Goal: Transaction & Acquisition: Purchase product/service

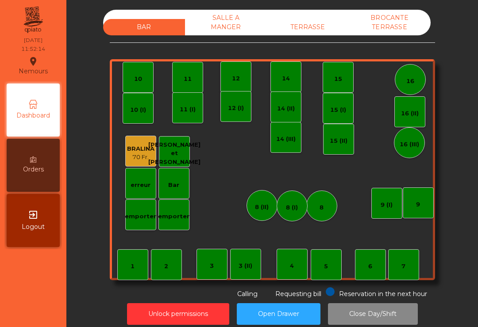
click at [400, 89] on div "16" at bounding box center [409, 79] width 31 height 31
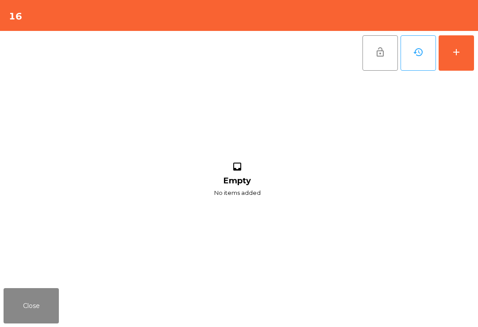
click at [459, 60] on button "add" at bounding box center [455, 52] width 35 height 35
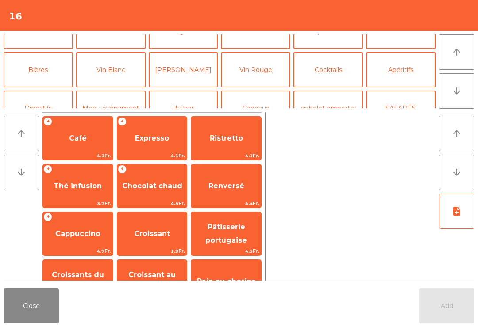
scroll to position [41, 0]
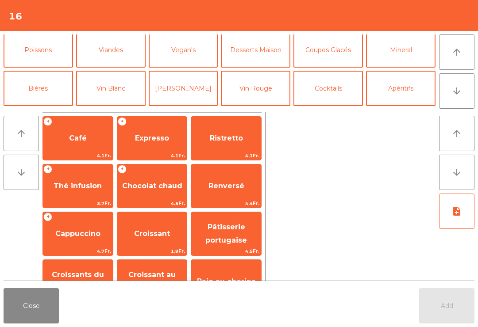
click at [401, 51] on button "Mineral" at bounding box center [400, 49] width 69 height 35
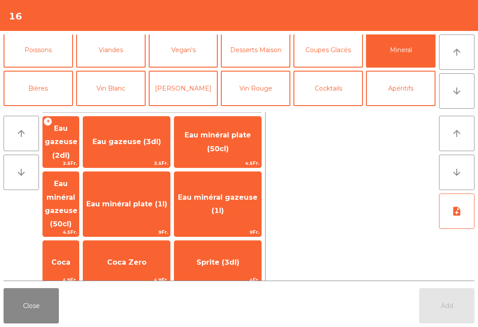
click at [79, 241] on div "Coca 4.9Fr." at bounding box center [60, 263] width 37 height 44
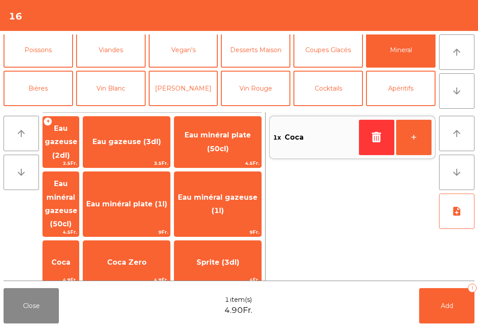
click at [438, 309] on button "Add 1" at bounding box center [446, 305] width 55 height 35
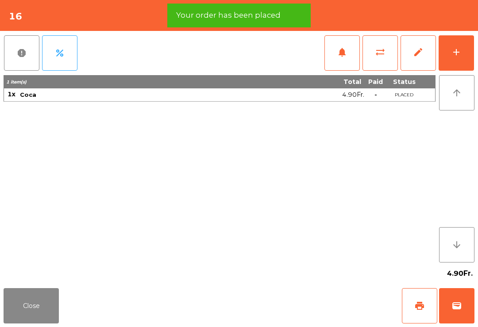
click at [458, 70] on button "add" at bounding box center [455, 52] width 35 height 35
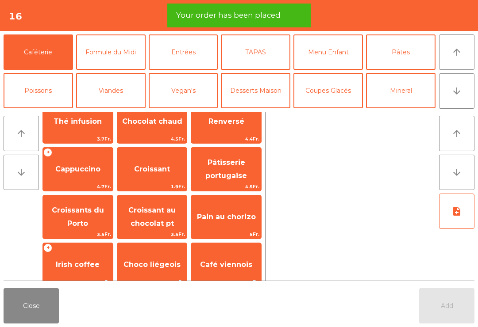
scroll to position [63, 0]
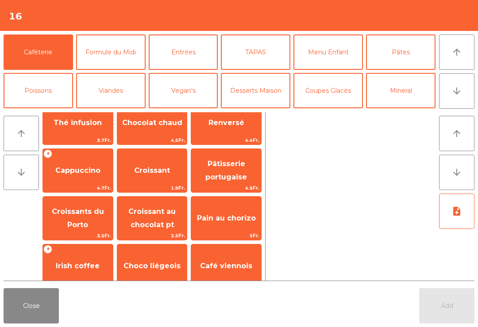
click at [402, 94] on button "Mineral" at bounding box center [400, 90] width 69 height 35
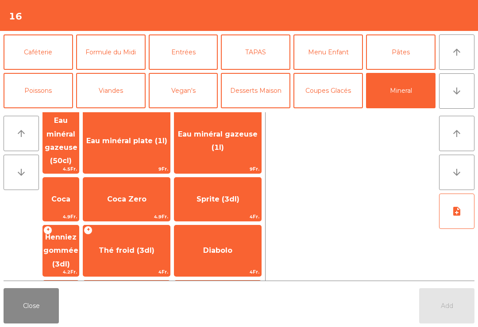
click at [154, 246] on span "Thé froid (3dl)" at bounding box center [127, 250] width 56 height 8
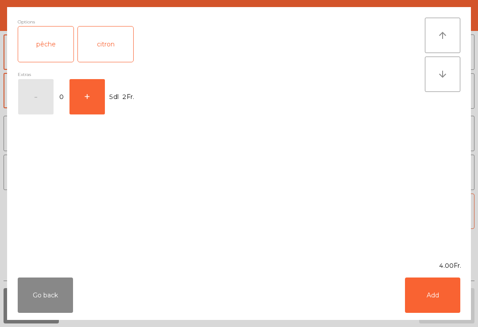
click at [46, 55] on div "pêche" at bounding box center [45, 44] width 55 height 35
click at [425, 318] on div "Go back Add" at bounding box center [238, 296] width 463 height 50
click at [422, 295] on button "Add" at bounding box center [432, 295] width 55 height 35
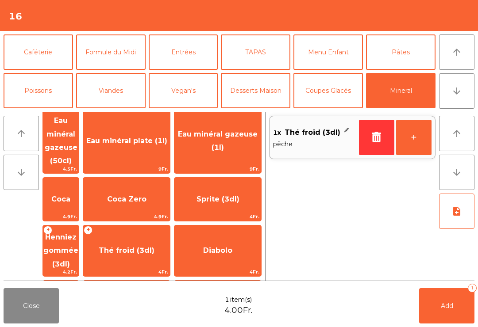
click at [409, 136] on button "+" at bounding box center [413, 137] width 35 height 35
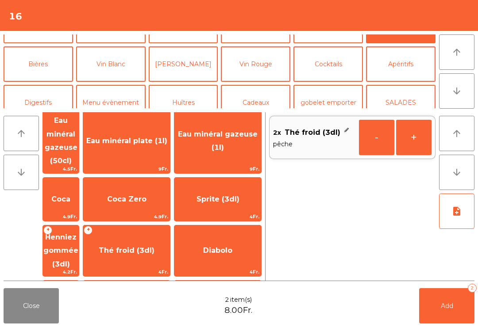
scroll to position [68, 0]
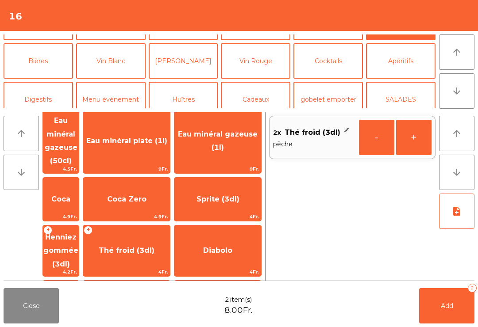
click at [125, 48] on button "Vin Blanc" at bounding box center [110, 60] width 69 height 35
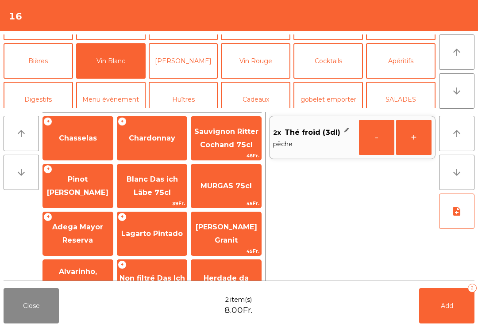
scroll to position [0, 0]
click at [168, 126] on div "+ Chardonnay" at bounding box center [152, 138] width 71 height 44
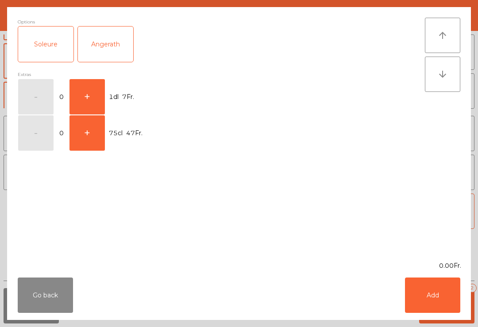
click at [89, 96] on button "+" at bounding box center [86, 96] width 35 height 35
click at [405, 276] on div "Go back Add" at bounding box center [238, 296] width 463 height 50
click at [440, 275] on div "Go back Add" at bounding box center [238, 296] width 463 height 50
click at [445, 297] on button "Add" at bounding box center [432, 295] width 55 height 35
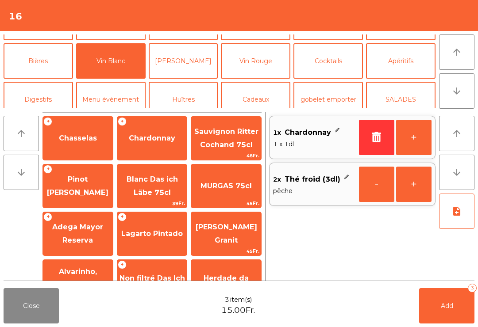
click at [432, 302] on button "Add 3" at bounding box center [446, 305] width 55 height 35
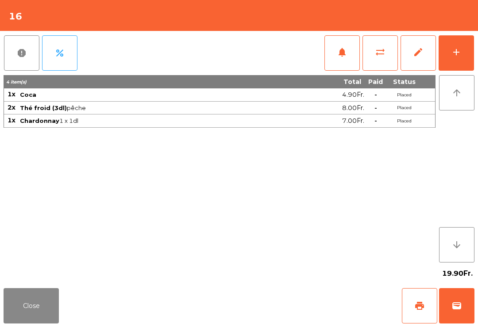
click at [31, 322] on button "Close" at bounding box center [31, 305] width 55 height 35
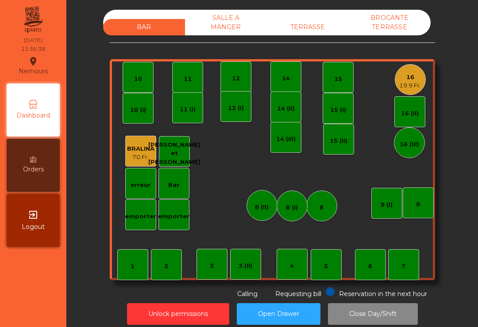
click at [235, 80] on div "12" at bounding box center [236, 78] width 8 height 9
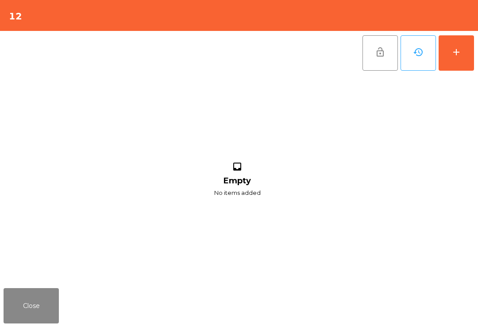
click at [463, 54] on button "add" at bounding box center [455, 52] width 35 height 35
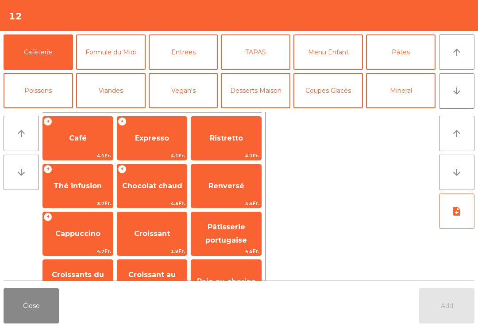
click at [122, 49] on button "Formule du Midi" at bounding box center [110, 51] width 69 height 35
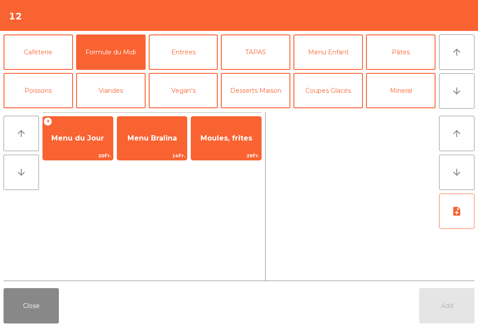
click at [80, 150] on div "+ Menu du Jour 20Fr." at bounding box center [77, 138] width 71 height 44
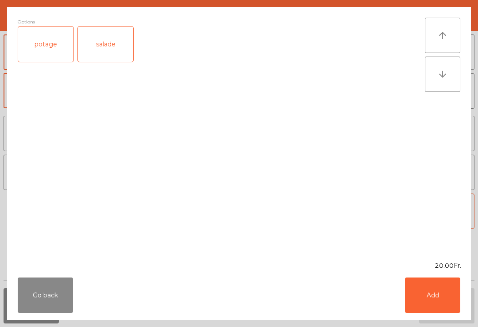
click at [48, 40] on div "potage" at bounding box center [45, 44] width 55 height 35
click at [35, 48] on div "potage" at bounding box center [45, 44] width 55 height 35
click at [111, 46] on div "salade" at bounding box center [105, 44] width 55 height 35
click at [440, 305] on button "Add" at bounding box center [432, 295] width 55 height 35
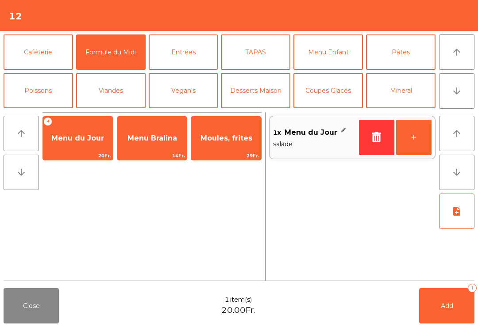
click at [420, 143] on button "+" at bounding box center [413, 137] width 35 height 35
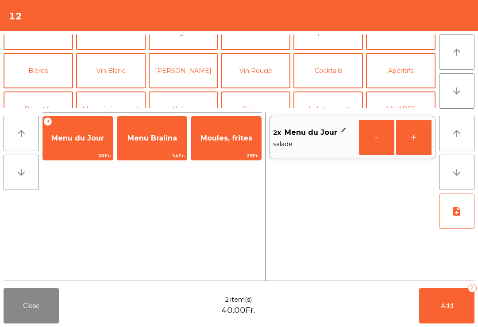
scroll to position [69, 0]
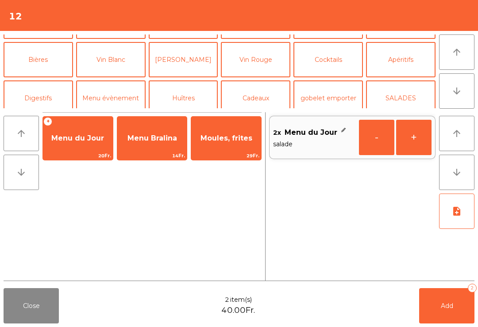
click at [47, 60] on button "Bières" at bounding box center [38, 59] width 69 height 35
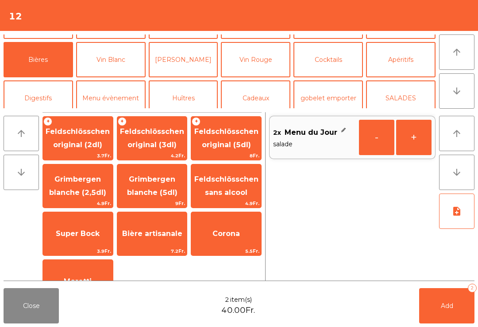
click at [157, 144] on span "Feldschlösschen original (3dl)" at bounding box center [152, 138] width 64 height 22
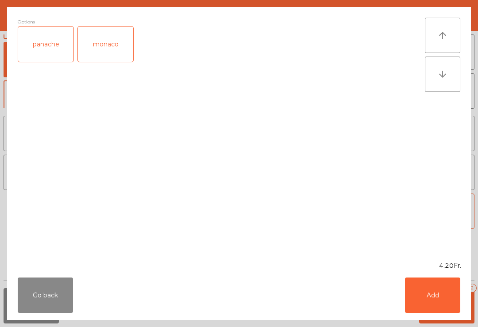
click at [48, 302] on button "Go back" at bounding box center [45, 295] width 55 height 35
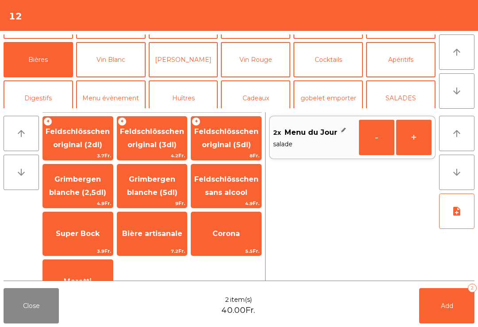
click at [217, 146] on span "Feldschlösschen original (5dl)" at bounding box center [226, 138] width 64 height 22
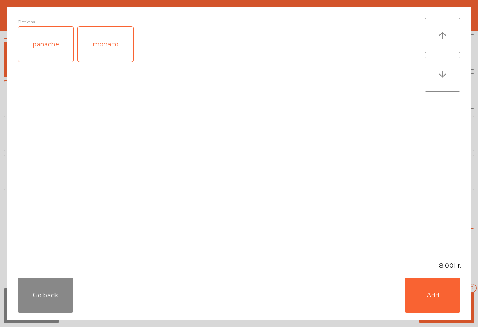
click at [459, 302] on button "Add" at bounding box center [432, 295] width 55 height 35
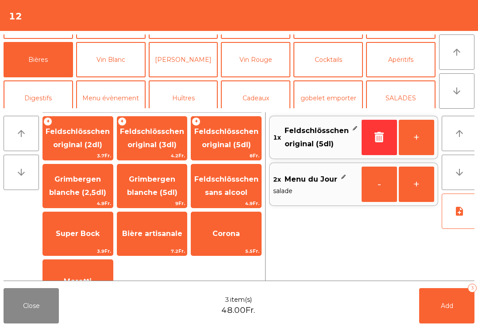
click at [410, 139] on button "+" at bounding box center [415, 137] width 35 height 35
click at [430, 299] on button "Add 4" at bounding box center [446, 305] width 55 height 35
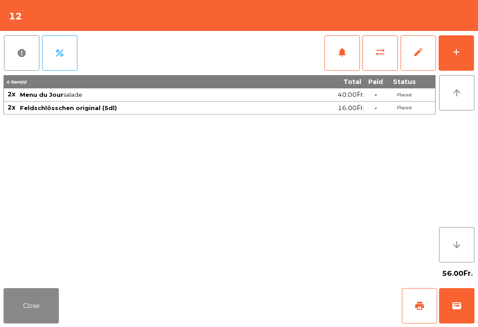
click at [43, 311] on button "Close" at bounding box center [31, 305] width 55 height 35
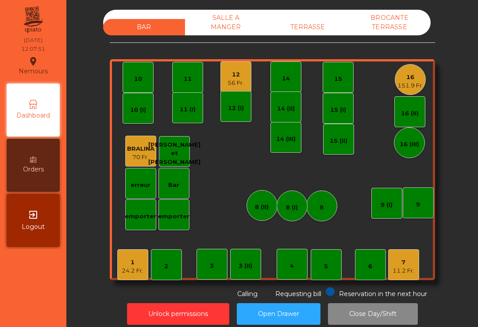
click at [187, 84] on div "11" at bounding box center [187, 77] width 31 height 31
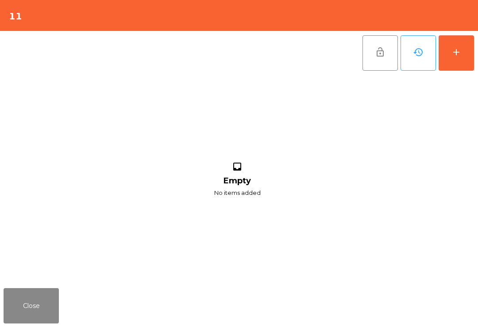
click at [464, 58] on button "add" at bounding box center [455, 52] width 35 height 35
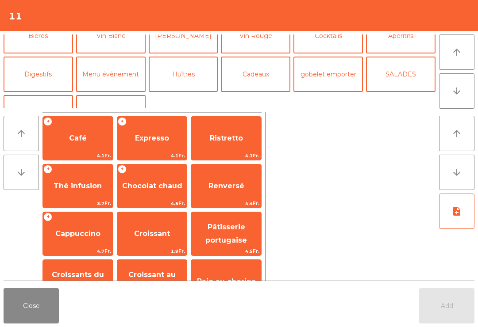
scroll to position [58, 0]
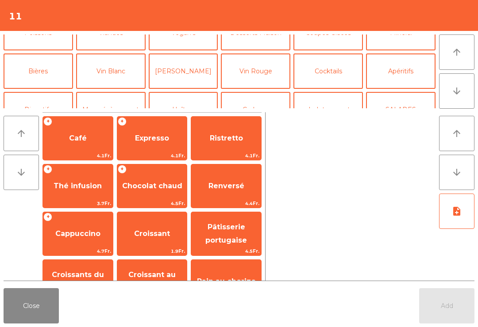
click at [394, 50] on button "Mineral" at bounding box center [400, 32] width 69 height 35
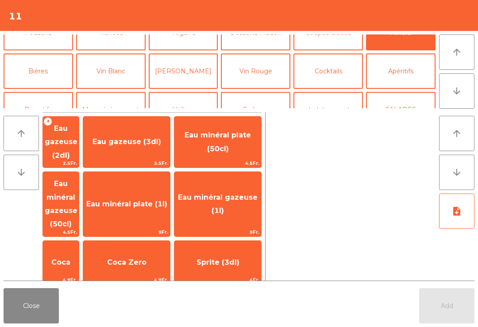
click at [79, 251] on span "Coca" at bounding box center [61, 263] width 36 height 24
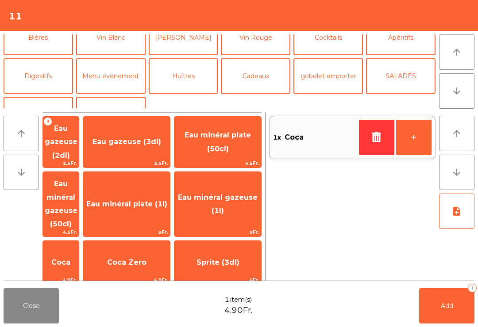
click at [52, 47] on button "Bières" at bounding box center [38, 37] width 69 height 35
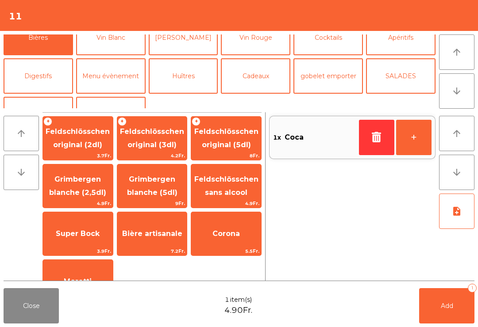
scroll to position [91, 0]
click at [156, 146] on span "Feldschlösschen original (3dl)" at bounding box center [152, 138] width 64 height 22
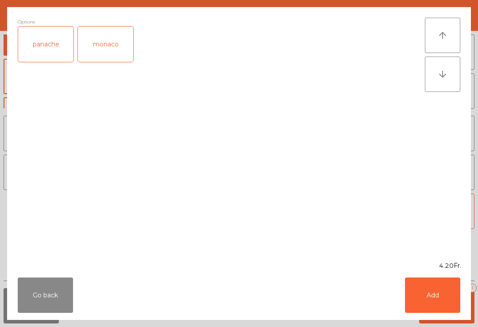
click at [54, 50] on div "panache" at bounding box center [45, 44] width 55 height 35
click at [434, 309] on button "Add" at bounding box center [432, 295] width 55 height 35
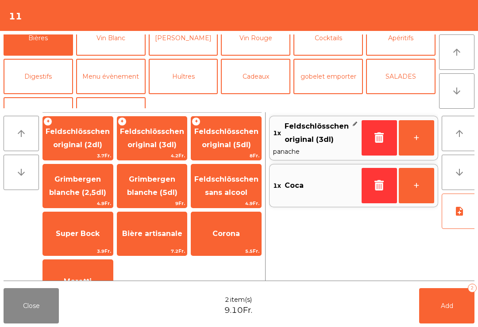
click at [430, 307] on button "Add 2" at bounding box center [446, 305] width 55 height 35
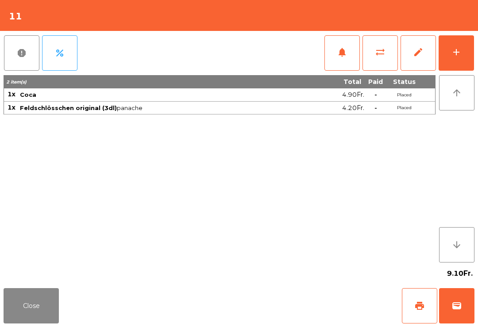
click at [459, 57] on button "add" at bounding box center [455, 52] width 35 height 35
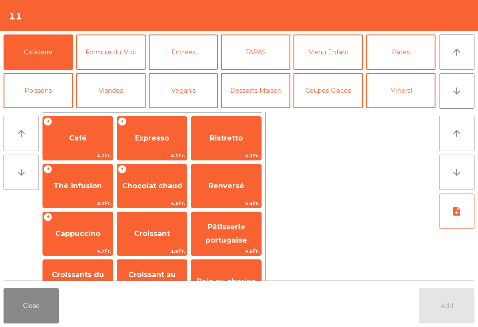
click at [417, 49] on button "Pâtes" at bounding box center [400, 51] width 69 height 35
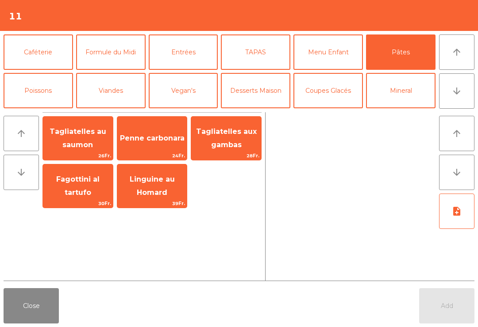
click at [145, 143] on span "Penne carbonara" at bounding box center [152, 138] width 70 height 24
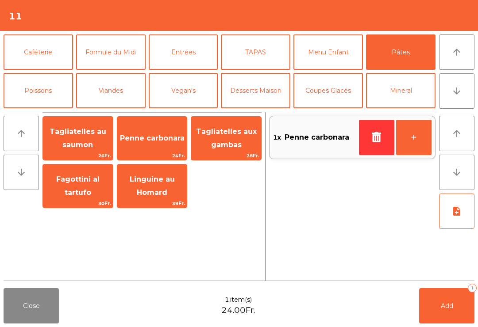
click at [113, 89] on button "Viandes" at bounding box center [110, 90] width 69 height 35
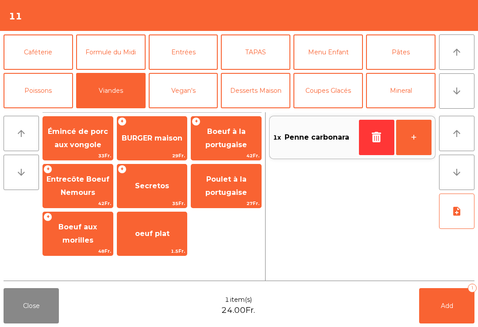
click at [166, 138] on span "BURGER maison" at bounding box center [152, 138] width 61 height 8
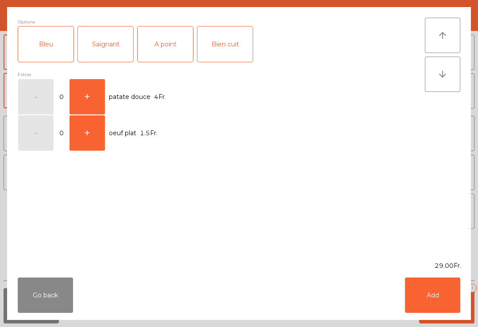
click at [166, 40] on div "A point" at bounding box center [165, 44] width 55 height 35
click at [434, 296] on button "Add" at bounding box center [432, 295] width 55 height 35
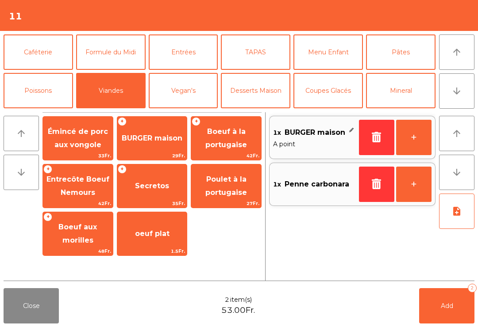
click at [457, 309] on button "Add 2" at bounding box center [446, 305] width 55 height 35
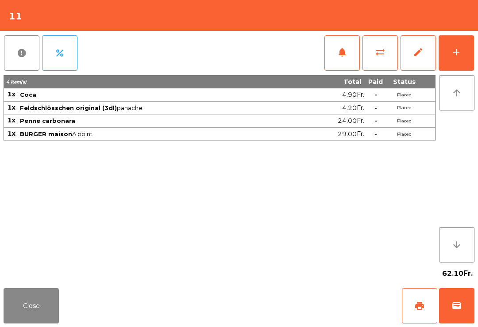
click at [51, 302] on button "Close" at bounding box center [31, 305] width 55 height 35
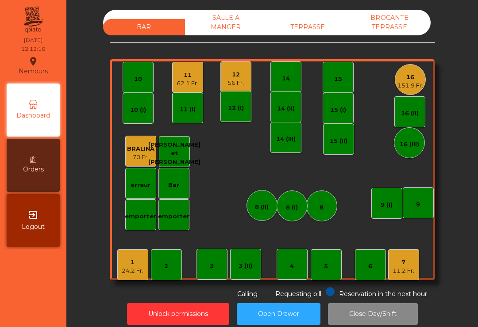
click at [242, 77] on div "12" at bounding box center [235, 74] width 16 height 9
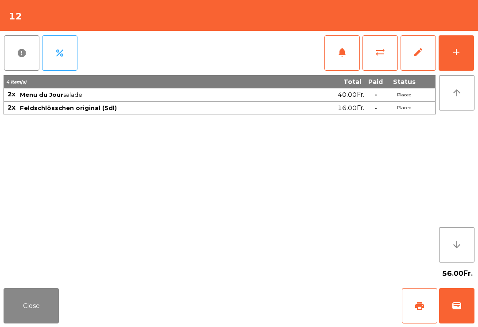
click at [351, 59] on button "notifications" at bounding box center [341, 52] width 35 height 35
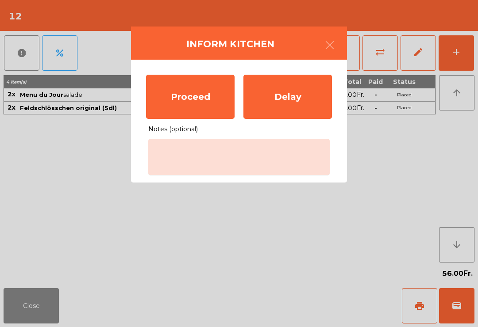
click at [184, 99] on div "Proceed" at bounding box center [190, 97] width 88 height 44
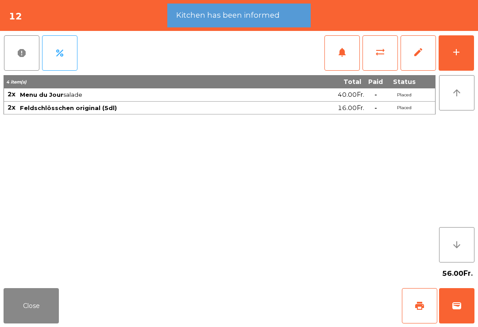
click at [39, 320] on button "Close" at bounding box center [31, 305] width 55 height 35
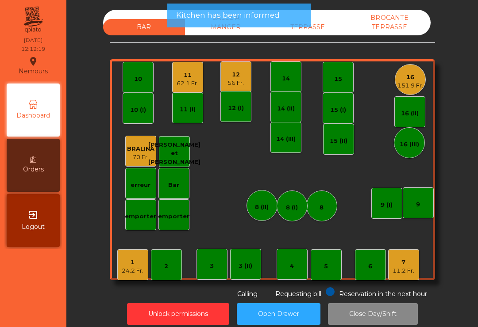
click at [347, 75] on div "15" at bounding box center [337, 77] width 31 height 31
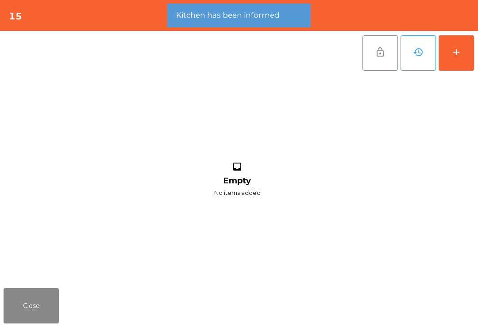
click at [472, 52] on button "add" at bounding box center [455, 52] width 35 height 35
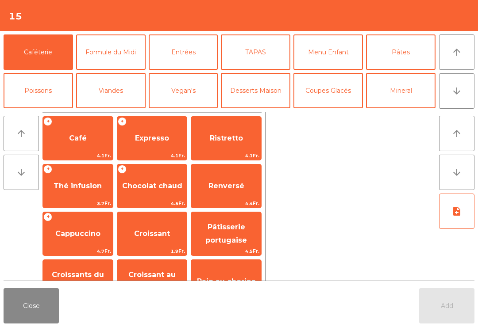
click at [119, 51] on button "Formule du Midi" at bounding box center [110, 51] width 69 height 35
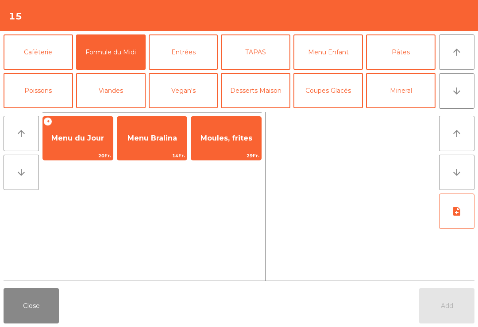
click at [87, 142] on span "Menu du Jour" at bounding box center [77, 138] width 53 height 8
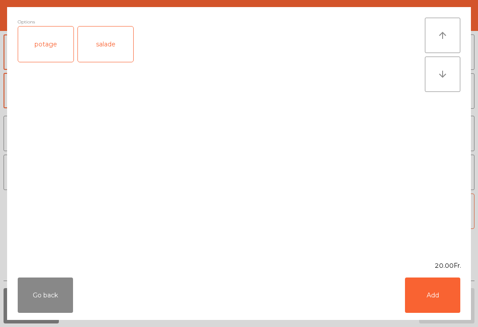
click at [117, 48] on div "salade" at bounding box center [105, 44] width 55 height 35
click at [446, 288] on button "Add" at bounding box center [432, 295] width 55 height 35
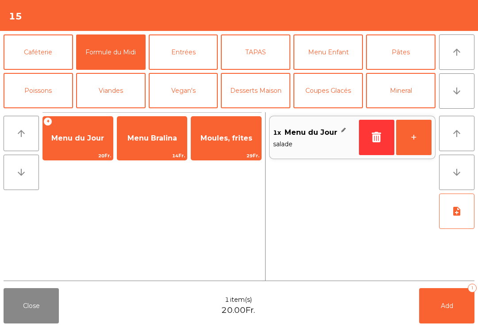
click at [419, 138] on button "+" at bounding box center [413, 137] width 35 height 35
click at [413, 136] on button "+" at bounding box center [413, 137] width 35 height 35
click at [408, 139] on button "+" at bounding box center [413, 137] width 35 height 35
click at [410, 94] on button "Mineral" at bounding box center [400, 90] width 69 height 35
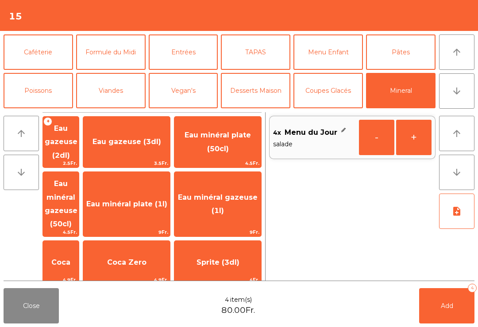
click at [79, 251] on span "Coca" at bounding box center [61, 263] width 36 height 24
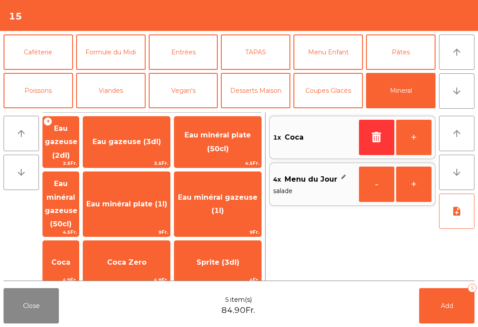
click at [70, 258] on span "Coca" at bounding box center [60, 262] width 19 height 8
click at [238, 187] on span "Eau minéral gazeuse (1l)" at bounding box center [217, 205] width 87 height 38
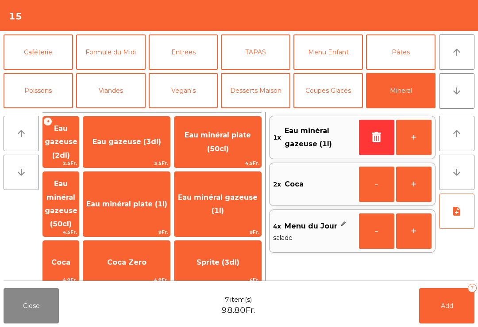
click at [455, 217] on button "note_add" at bounding box center [456, 211] width 35 height 35
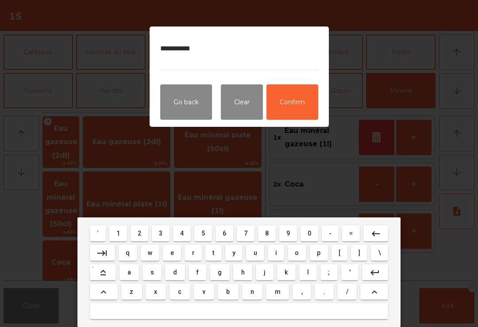
type textarea "**********"
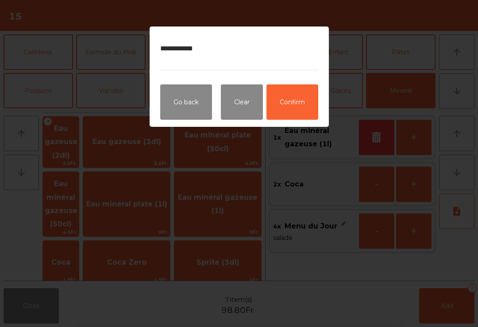
click at [285, 106] on button "Confirm" at bounding box center [292, 101] width 52 height 35
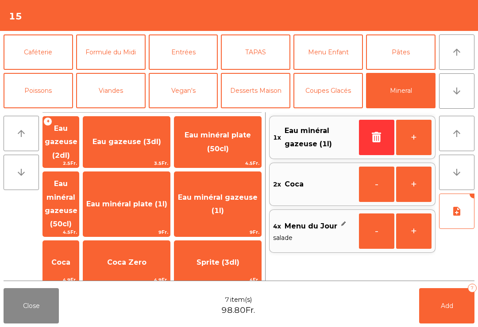
click at [448, 317] on button "Add 7" at bounding box center [446, 305] width 55 height 35
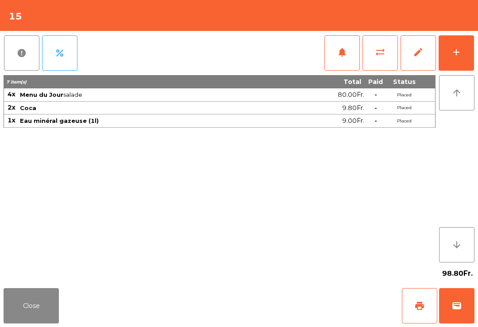
click at [44, 322] on button "Close" at bounding box center [31, 305] width 55 height 35
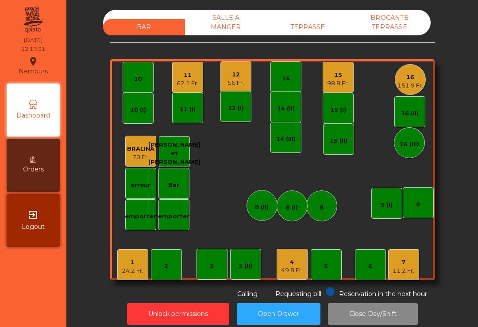
click at [140, 88] on div "10" at bounding box center [137, 77] width 31 height 31
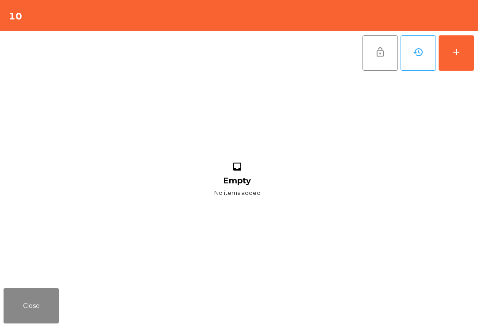
click at [448, 64] on button "add" at bounding box center [455, 52] width 35 height 35
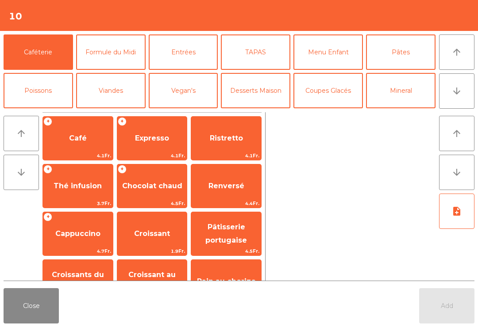
click at [459, 97] on button "arrow_downward" at bounding box center [456, 90] width 35 height 35
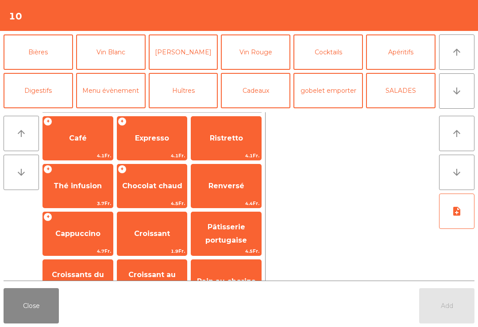
click at [109, 48] on button "Vin Blanc" at bounding box center [110, 51] width 69 height 35
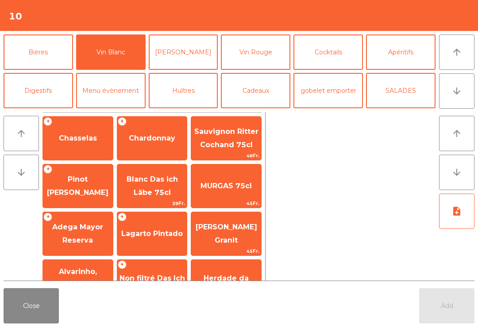
click at [61, 146] on span "Chasselas" at bounding box center [78, 138] width 70 height 24
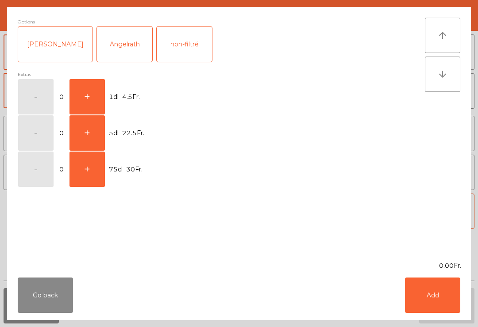
click at [86, 99] on button "+" at bounding box center [86, 96] width 35 height 35
click at [432, 290] on button "Add" at bounding box center [432, 295] width 55 height 35
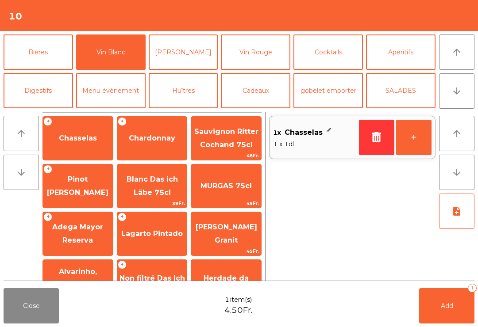
click at [402, 142] on button "+" at bounding box center [413, 137] width 35 height 35
click at [445, 308] on span "Add" at bounding box center [446, 306] width 12 height 8
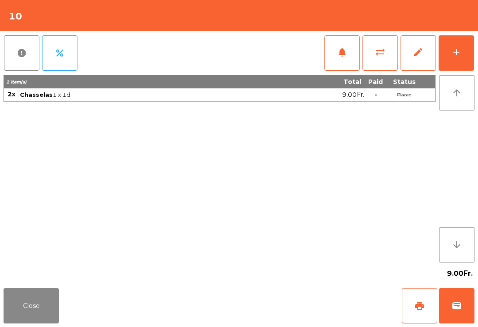
click at [16, 307] on button "Close" at bounding box center [31, 305] width 55 height 35
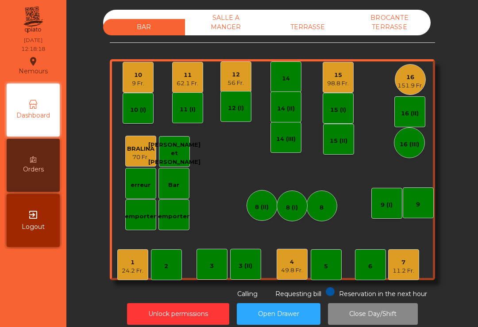
click at [398, 272] on div "11.2 Fr." at bounding box center [403, 271] width 22 height 9
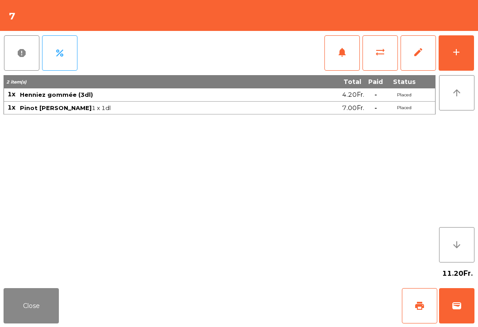
click at [462, 47] on button "add" at bounding box center [455, 52] width 35 height 35
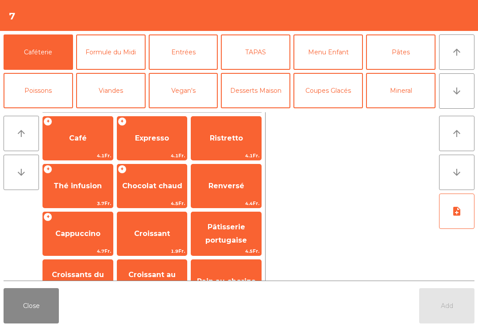
click at [126, 51] on button "Formule du Midi" at bounding box center [110, 51] width 69 height 35
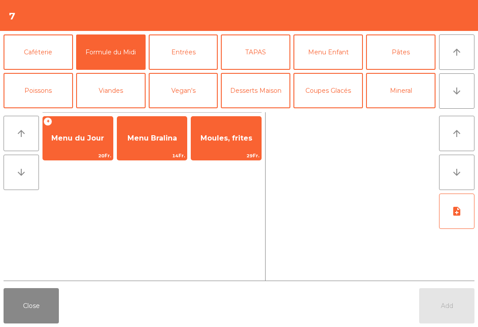
click at [75, 132] on span "Menu du Jour" at bounding box center [78, 138] width 70 height 24
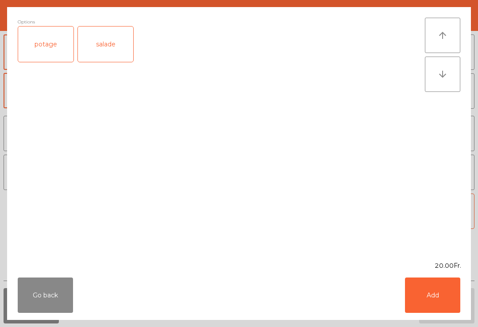
click at [122, 44] on div "salade" at bounding box center [105, 44] width 55 height 35
click at [432, 310] on button "Add" at bounding box center [432, 295] width 55 height 35
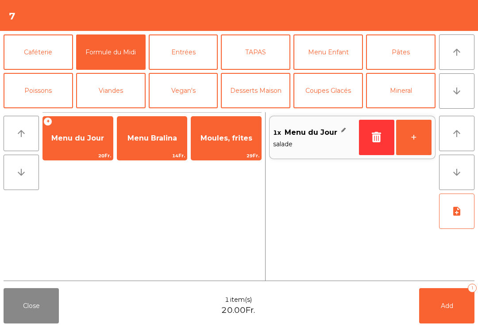
click at [423, 128] on button "+" at bounding box center [413, 137] width 35 height 35
click at [442, 303] on span "Add" at bounding box center [446, 306] width 12 height 8
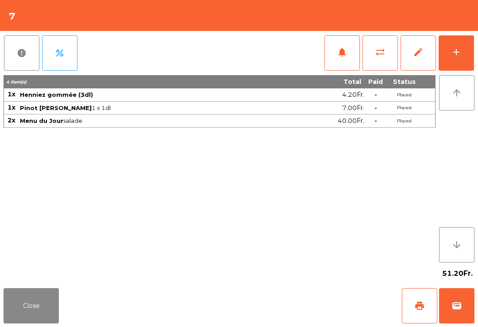
click at [28, 298] on button "Close" at bounding box center [31, 305] width 55 height 35
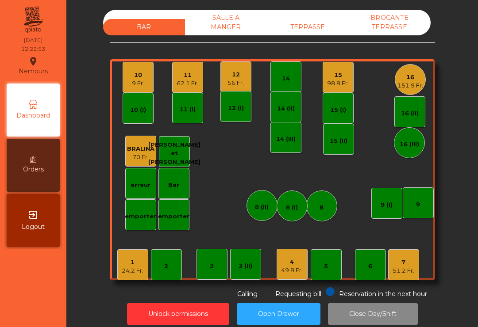
click at [245, 266] on div "3 (II)" at bounding box center [245, 266] width 14 height 9
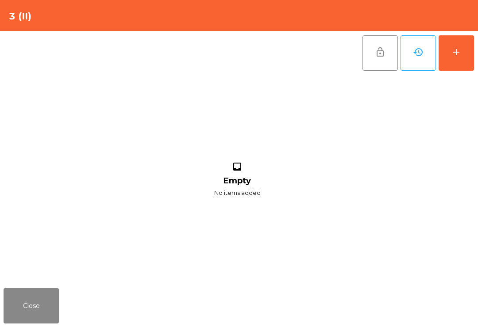
click at [459, 61] on button "add" at bounding box center [455, 52] width 35 height 35
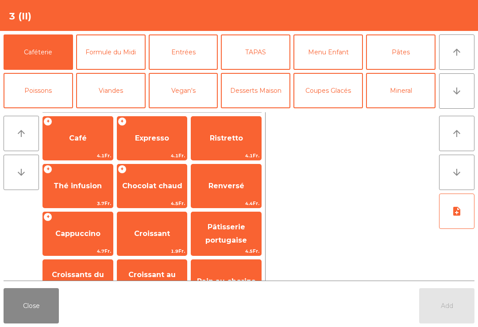
click at [187, 51] on button "Entrées" at bounding box center [183, 51] width 69 height 35
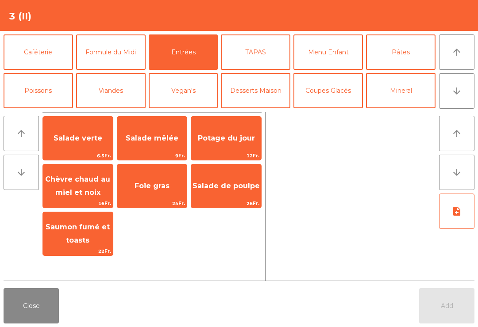
click at [167, 143] on span "Salade mêlée" at bounding box center [152, 138] width 70 height 24
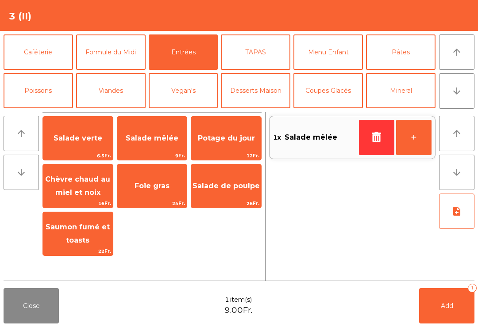
click at [120, 59] on button "Formule du Midi" at bounding box center [110, 51] width 69 height 35
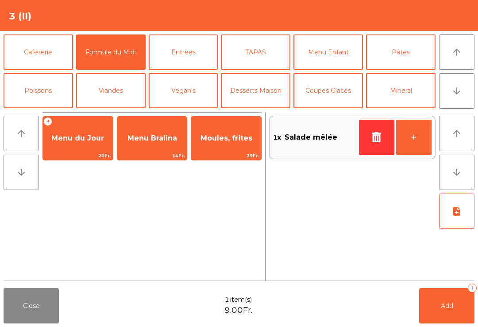
click at [93, 141] on span "Menu du Jour" at bounding box center [77, 138] width 53 height 8
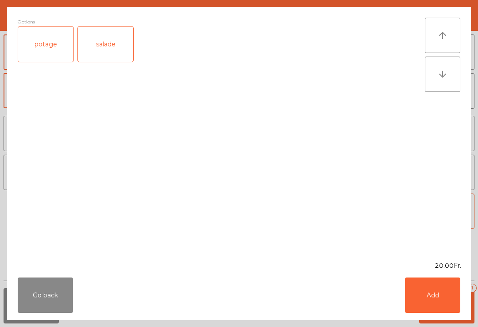
click at [51, 47] on div "potage" at bounding box center [45, 44] width 55 height 35
click at [433, 295] on button "Add" at bounding box center [432, 295] width 55 height 35
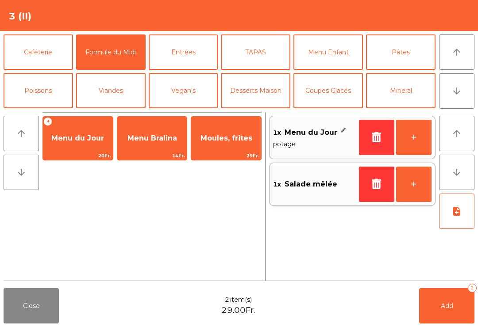
click at [88, 143] on span "Menu du Jour" at bounding box center [78, 138] width 70 height 24
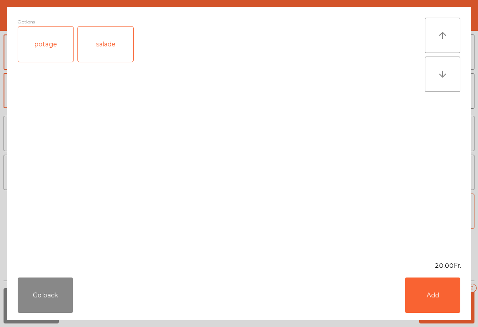
click at [116, 49] on div "salade" at bounding box center [105, 44] width 55 height 35
click at [437, 302] on button "Add" at bounding box center [432, 295] width 55 height 35
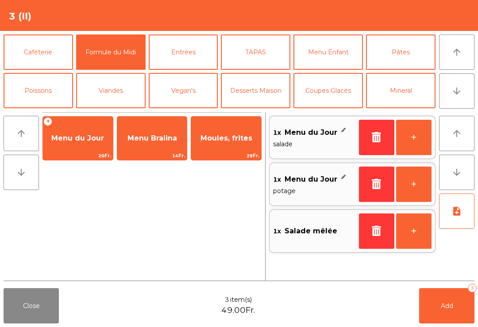
click at [122, 97] on button "Viandes" at bounding box center [110, 90] width 69 height 35
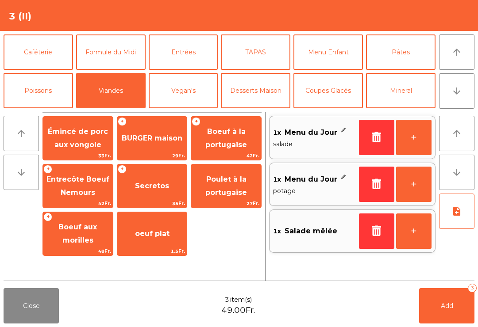
click at [81, 196] on span "Entrecôte Boeuf Nemours" at bounding box center [77, 186] width 63 height 22
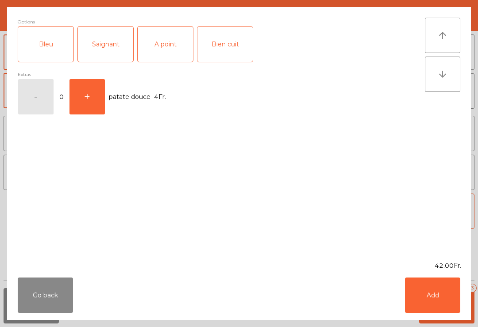
click at [109, 51] on div "Saignant" at bounding box center [105, 44] width 55 height 35
click at [428, 298] on button "Add" at bounding box center [432, 295] width 55 height 35
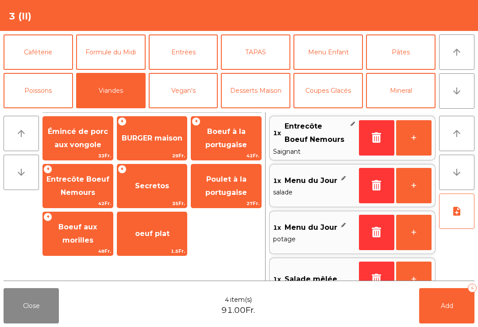
click at [346, 61] on button "Menu Enfant" at bounding box center [327, 51] width 69 height 35
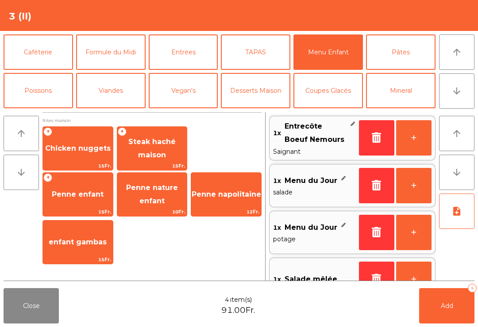
click at [172, 152] on span "Steak haché maison" at bounding box center [152, 149] width 70 height 38
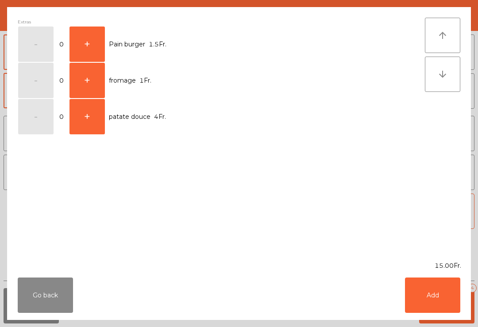
click at [88, 35] on button "+" at bounding box center [86, 44] width 35 height 35
click at [441, 293] on button "Add" at bounding box center [432, 295] width 55 height 35
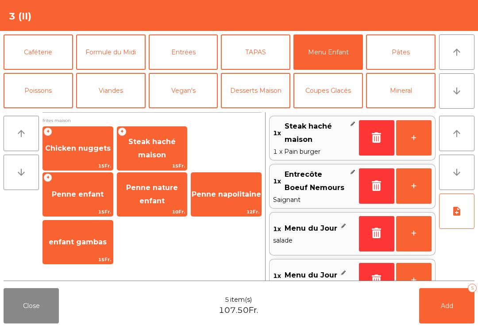
scroll to position [4, 0]
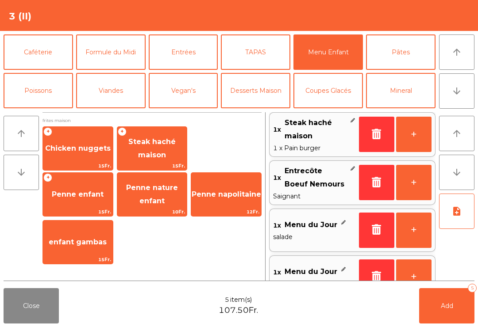
click at [455, 215] on icon "note_add" at bounding box center [456, 211] width 11 height 11
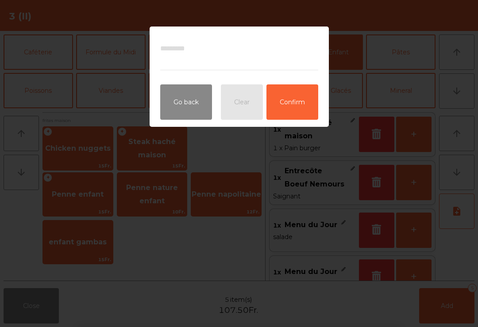
click at [193, 108] on button "Go back" at bounding box center [186, 101] width 52 height 35
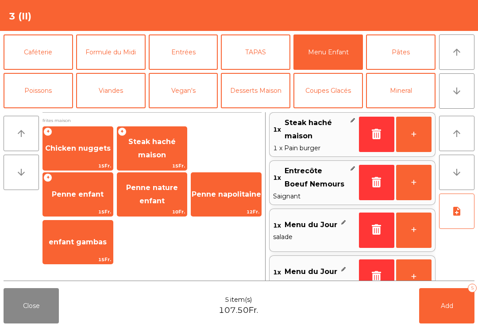
click at [257, 63] on button "TAPAS" at bounding box center [255, 51] width 69 height 35
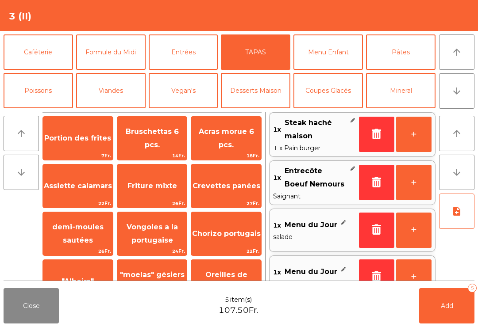
click at [90, 200] on span "22Fr." at bounding box center [78, 203] width 70 height 8
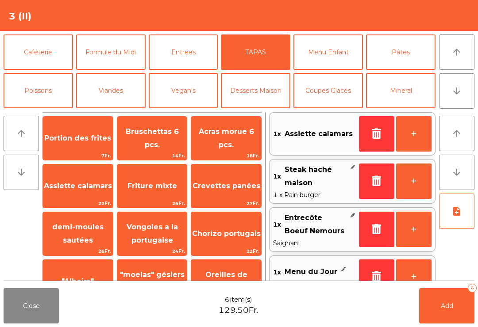
click at [458, 213] on icon "note_add" at bounding box center [456, 211] width 11 height 11
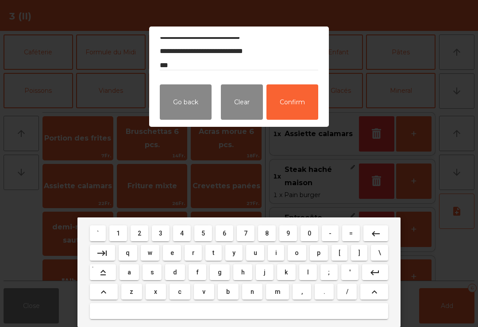
scroll to position [11, 0]
type textarea "**********"
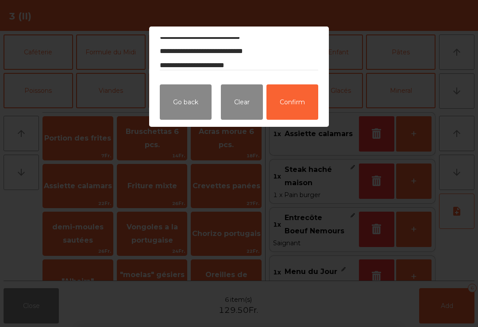
click at [295, 108] on button "Confirm" at bounding box center [292, 101] width 52 height 35
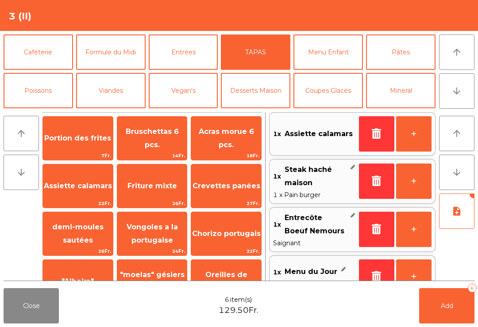
click at [449, 311] on button "Add 6" at bounding box center [446, 305] width 55 height 35
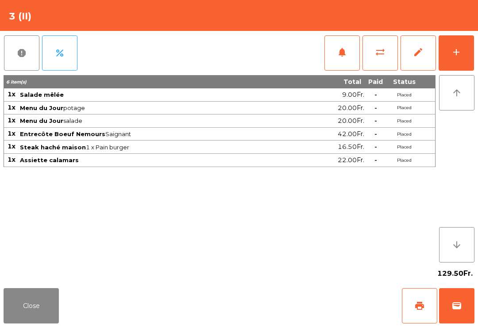
click at [33, 323] on button "Close" at bounding box center [31, 305] width 55 height 35
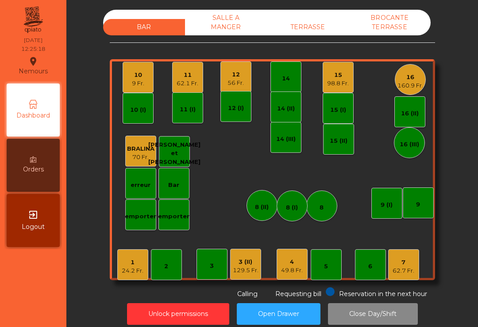
click at [350, 77] on div "15 98.8 Fr." at bounding box center [337, 77] width 31 height 31
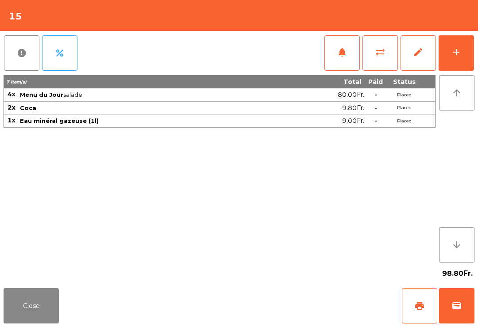
click at [337, 54] on span "notifications" at bounding box center [342, 52] width 11 height 11
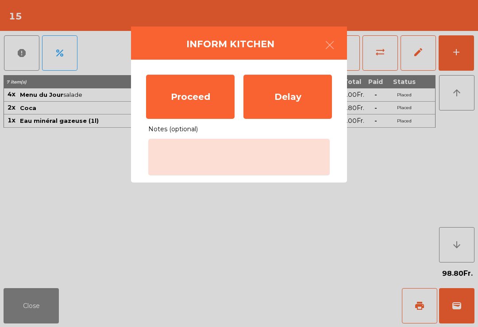
click at [190, 96] on div "Proceed" at bounding box center [190, 97] width 88 height 44
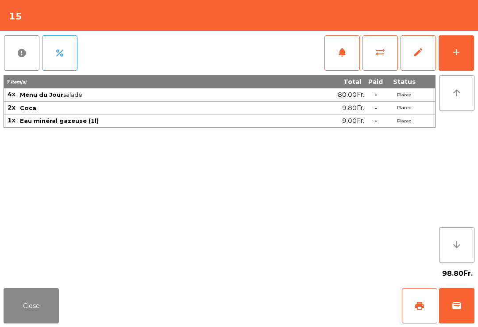
click at [26, 301] on button "Close" at bounding box center [31, 305] width 55 height 35
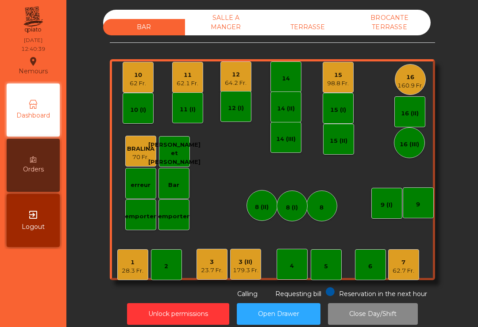
click at [192, 75] on div "11" at bounding box center [187, 75] width 22 height 9
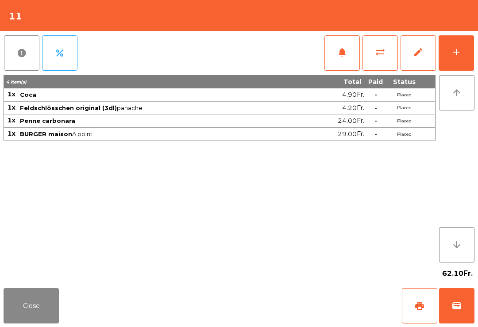
click at [452, 323] on button "wallet" at bounding box center [456, 305] width 35 height 35
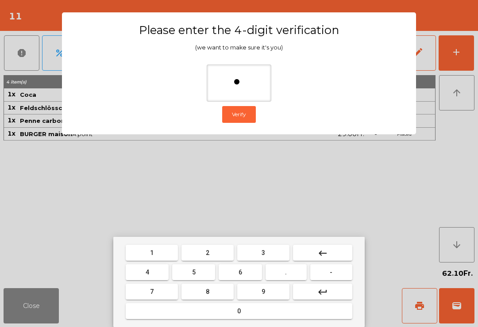
type input "**"
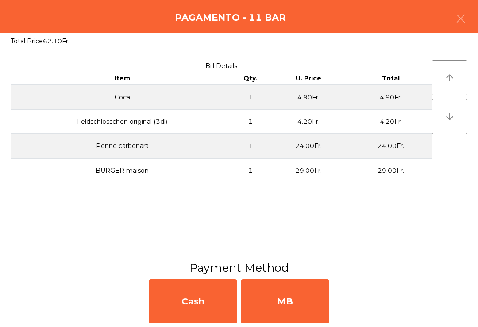
click at [321, 313] on div "MB" at bounding box center [285, 301] width 88 height 44
click at [320, 308] on div "No" at bounding box center [285, 301] width 88 height 44
click at [306, 308] on div "No" at bounding box center [285, 301] width 88 height 44
click at [318, 318] on div "No" at bounding box center [285, 301] width 88 height 44
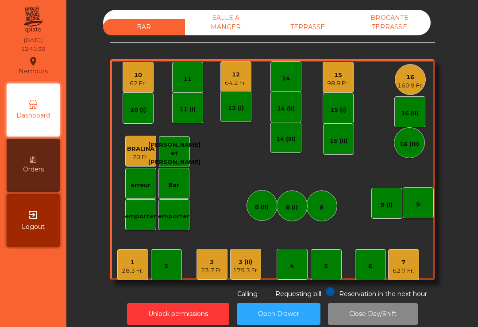
click at [242, 75] on div "12" at bounding box center [236, 74] width 22 height 9
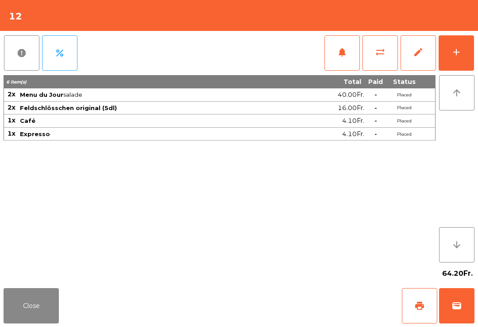
click at [457, 307] on span "wallet" at bounding box center [456, 306] width 11 height 11
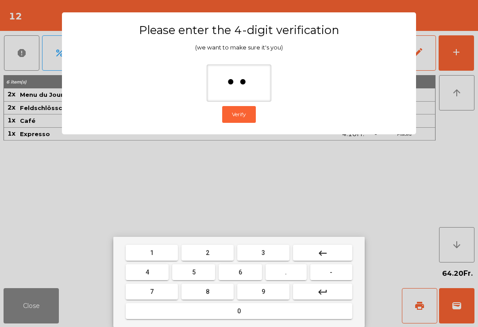
type input "***"
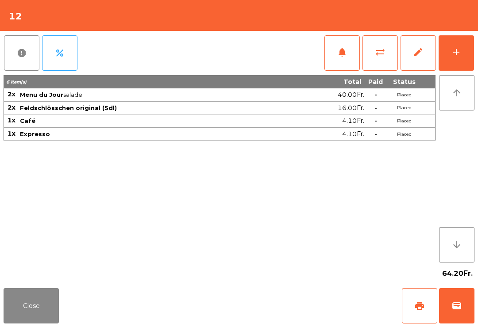
click at [299, 296] on div "Close print wallet" at bounding box center [239, 306] width 478 height 42
click at [302, 301] on div "Close print wallet" at bounding box center [239, 306] width 478 height 42
click at [289, 303] on div "Close print wallet" at bounding box center [239, 306] width 478 height 42
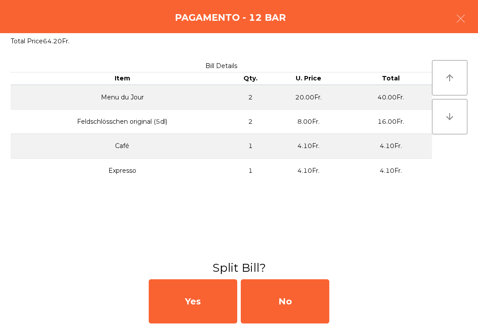
click at [284, 306] on div "No" at bounding box center [285, 301] width 88 height 44
click at [287, 303] on div "No" at bounding box center [285, 301] width 88 height 44
click at [291, 304] on div "No" at bounding box center [285, 301] width 88 height 44
click at [306, 305] on div "No" at bounding box center [285, 301] width 88 height 44
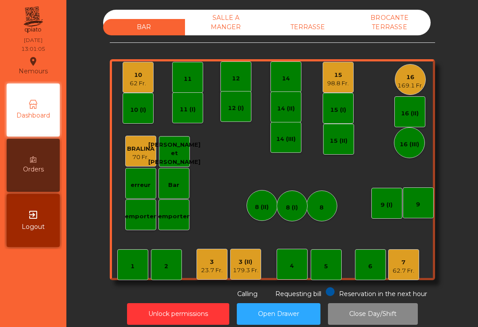
click at [417, 73] on div "16 169.1 Fr." at bounding box center [410, 79] width 26 height 21
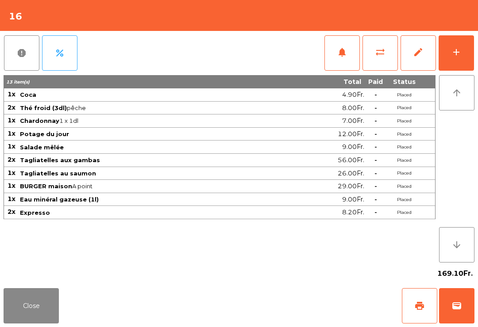
click at [446, 306] on button "wallet" at bounding box center [456, 305] width 35 height 35
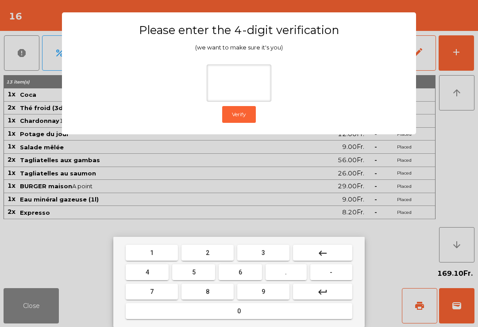
type input "*"
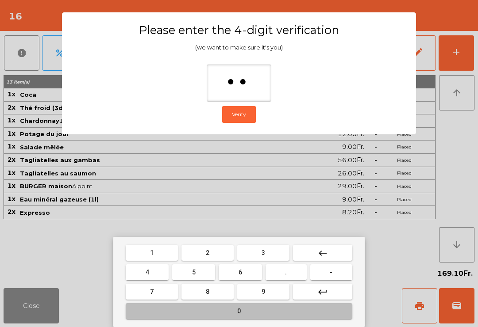
type input "***"
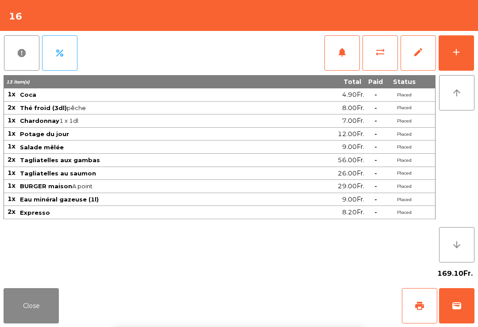
click at [318, 306] on div "Close print wallet" at bounding box center [239, 306] width 478 height 42
click at [303, 308] on div "Close print wallet" at bounding box center [239, 306] width 478 height 42
click at [306, 311] on div "Close print wallet" at bounding box center [239, 306] width 478 height 42
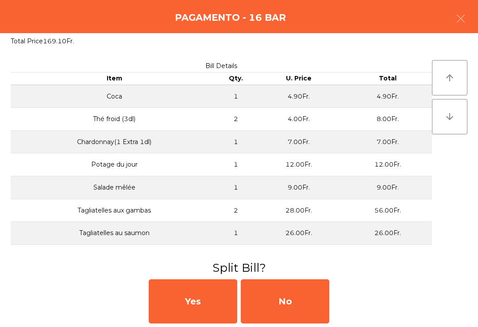
click at [302, 314] on div "No" at bounding box center [285, 301] width 88 height 44
click at [301, 310] on div "No" at bounding box center [285, 301] width 88 height 44
click at [303, 307] on div "No" at bounding box center [285, 301] width 88 height 44
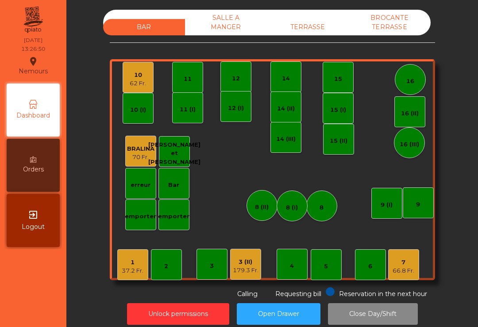
click at [148, 96] on div "10 (I)" at bounding box center [137, 108] width 31 height 31
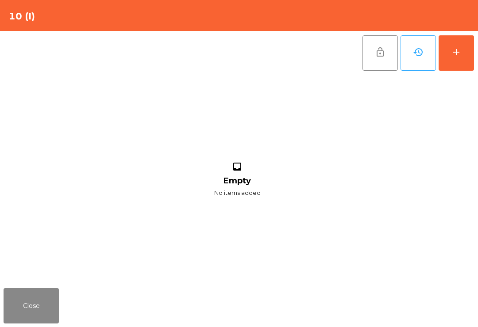
click at [34, 312] on button "Close" at bounding box center [31, 305] width 55 height 35
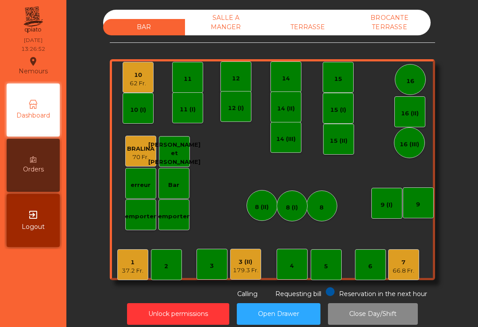
click at [137, 79] on div "10" at bounding box center [138, 75] width 16 height 9
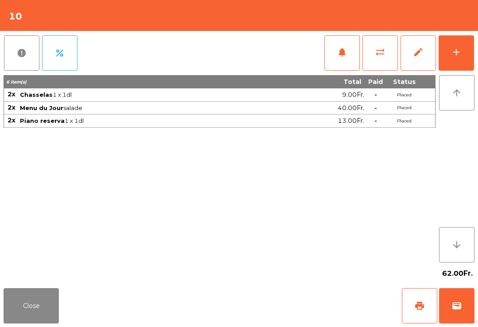
click at [458, 53] on div "add" at bounding box center [456, 52] width 11 height 11
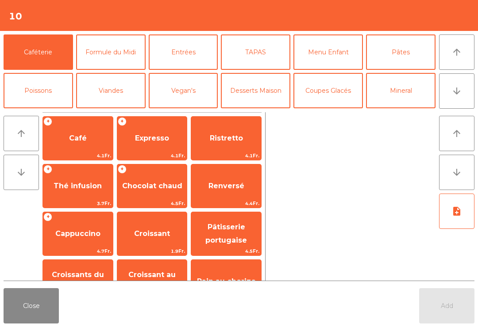
click at [265, 95] on button "Desserts Maison" at bounding box center [255, 90] width 69 height 35
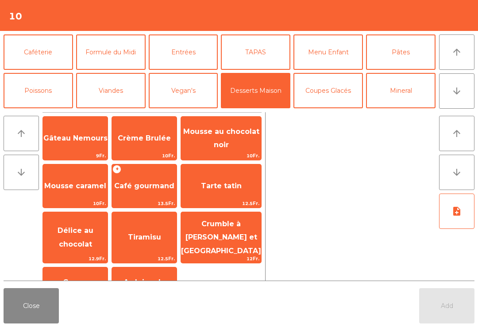
click at [167, 196] on span "Café gourmand" at bounding box center [144, 186] width 65 height 24
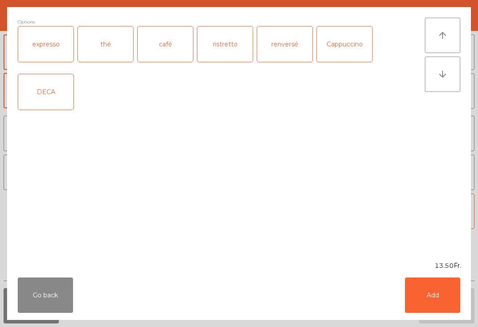
click at [184, 40] on div "café" at bounding box center [165, 44] width 55 height 35
click at [440, 290] on button "Add" at bounding box center [432, 295] width 55 height 35
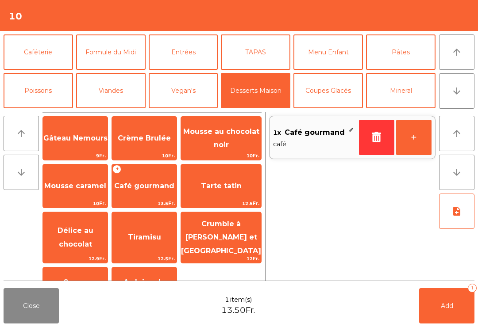
click at [425, 137] on button "+" at bounding box center [413, 137] width 35 height 35
click at [438, 303] on button "Add 2" at bounding box center [446, 305] width 55 height 35
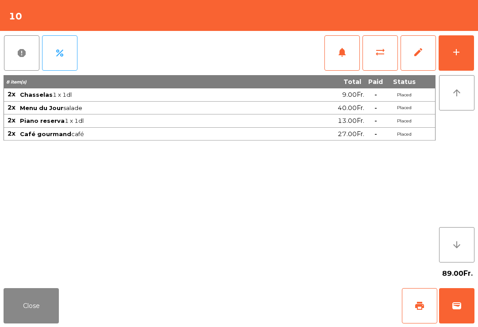
click at [32, 296] on button "Close" at bounding box center [31, 305] width 55 height 35
